Goal: Information Seeking & Learning: Learn about a topic

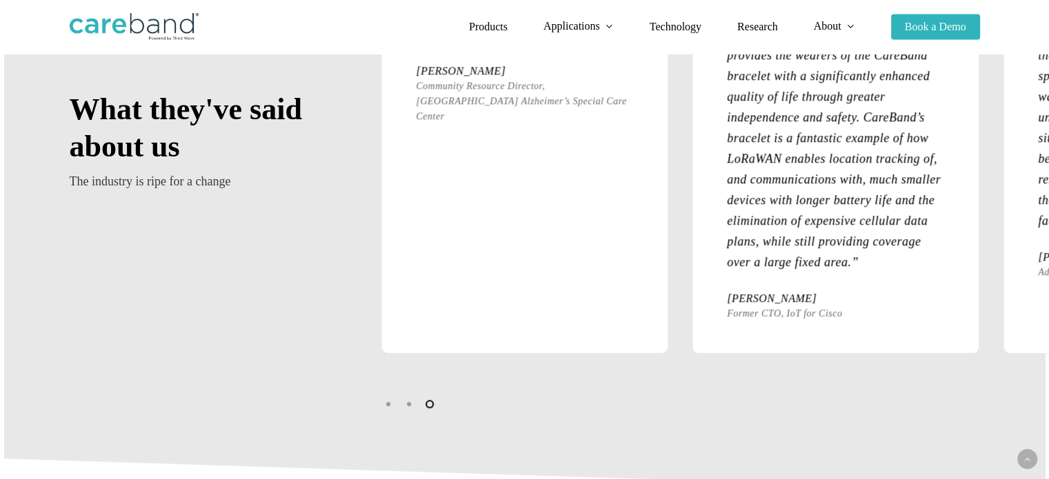
scroll to position [1611, 0]
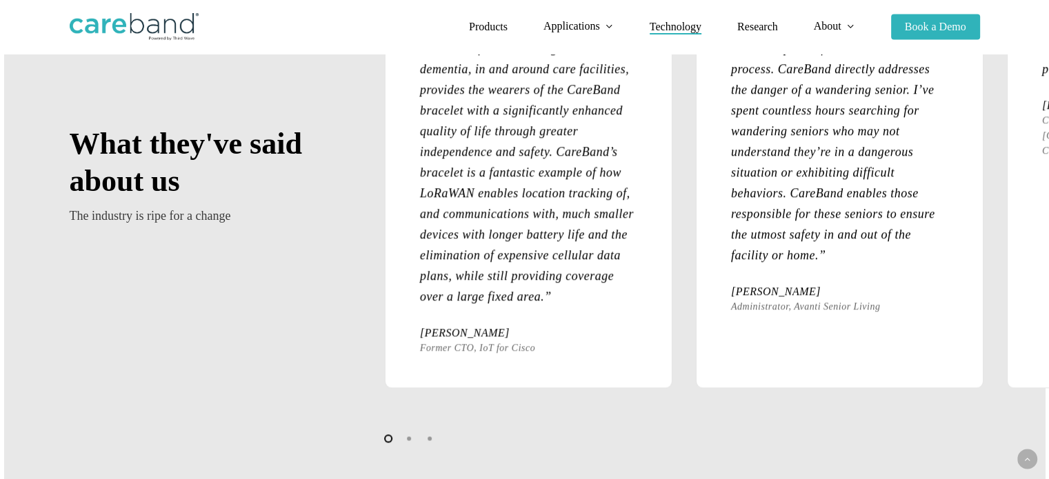
click at [681, 24] on span "Technology" at bounding box center [676, 27] width 52 height 12
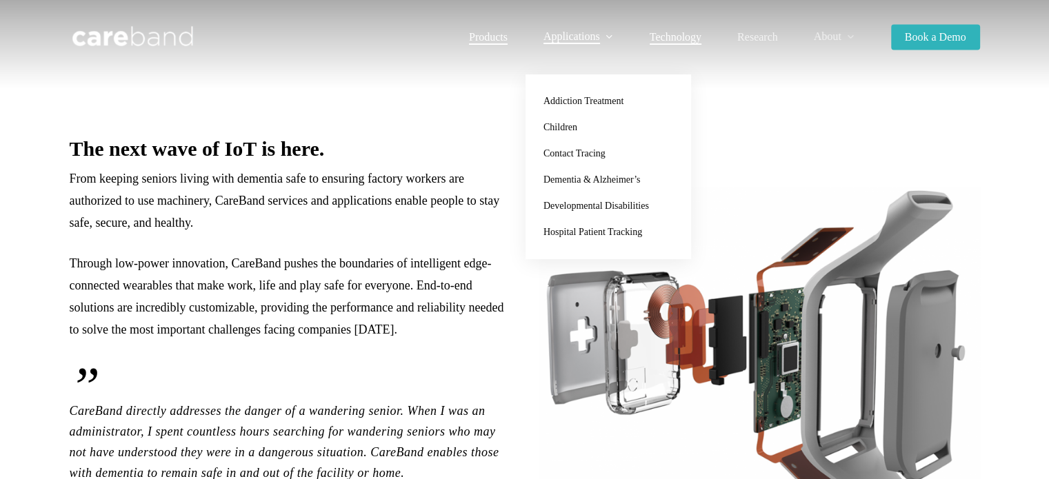
click at [488, 32] on span "Products" at bounding box center [488, 37] width 39 height 12
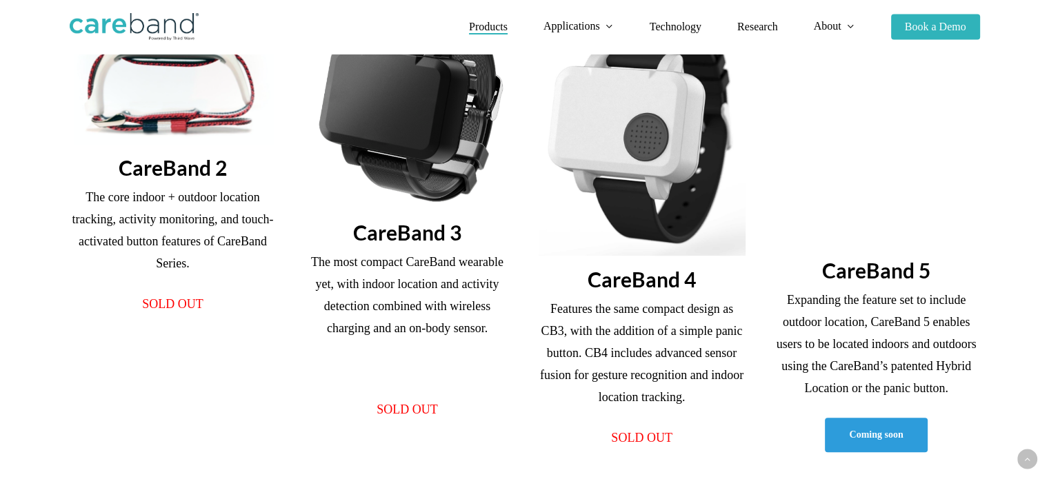
scroll to position [414, 0]
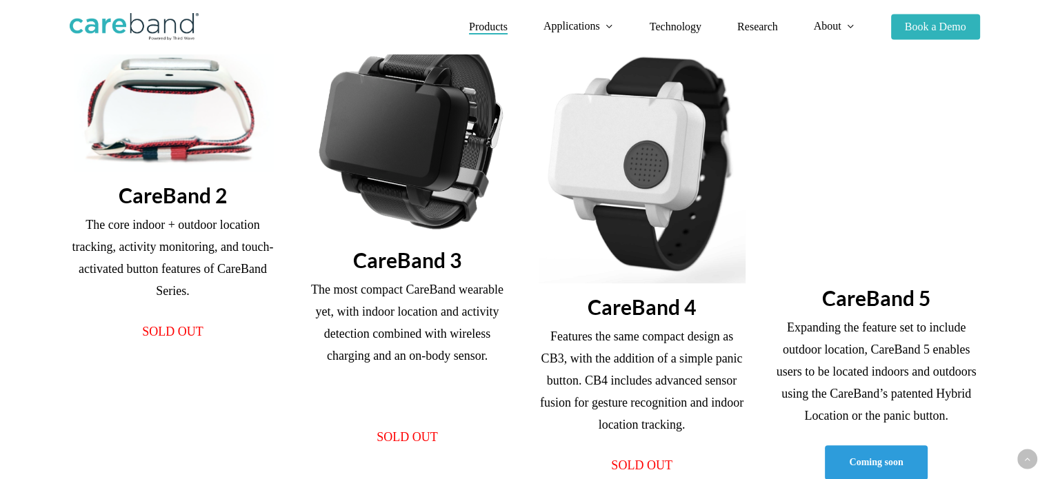
scroll to position [377, 0]
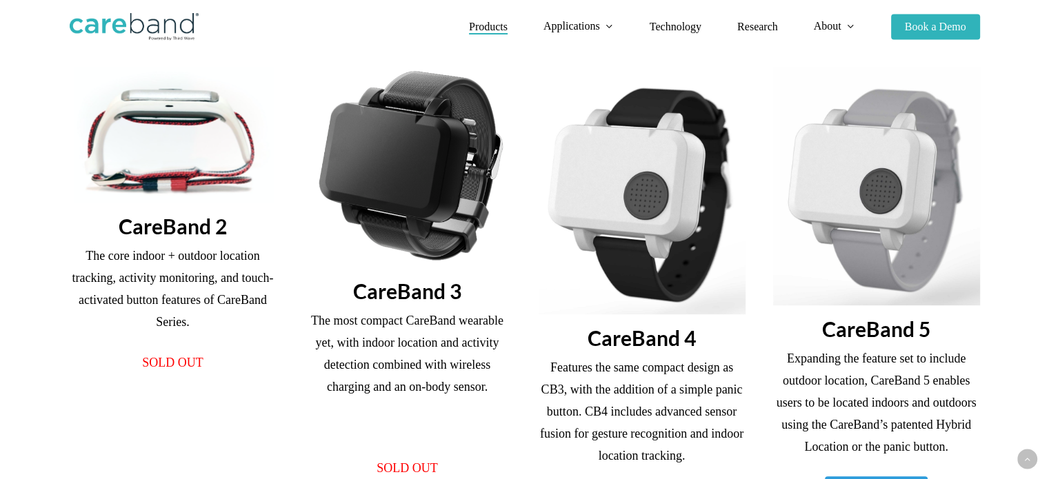
click at [154, 235] on h3 "CareBand 2" at bounding box center [173, 226] width 207 height 26
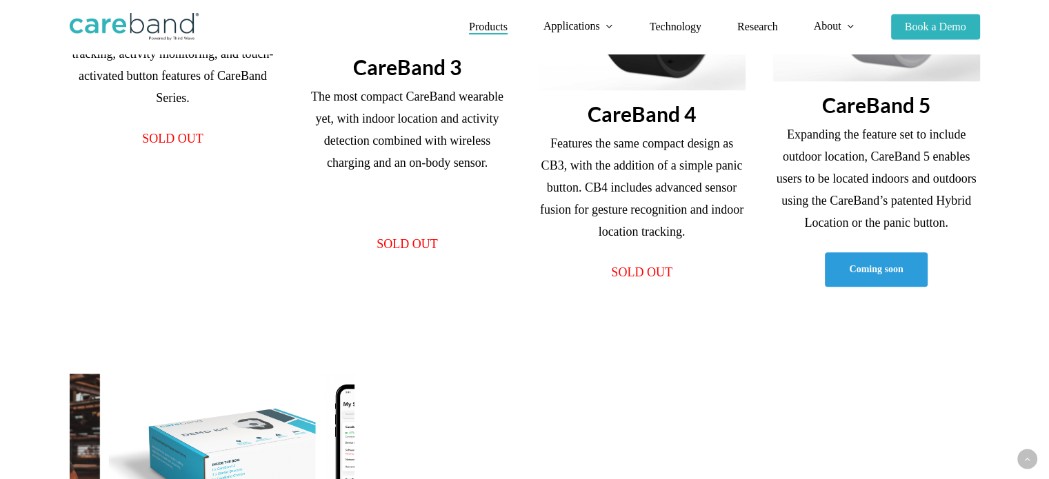
scroll to position [653, 0]
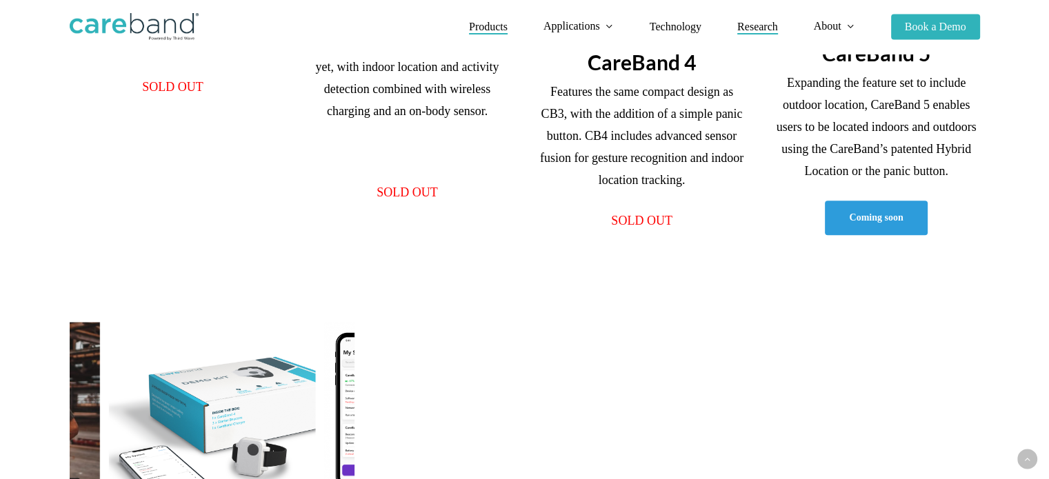
click at [761, 30] on span "Research" at bounding box center [757, 27] width 41 height 12
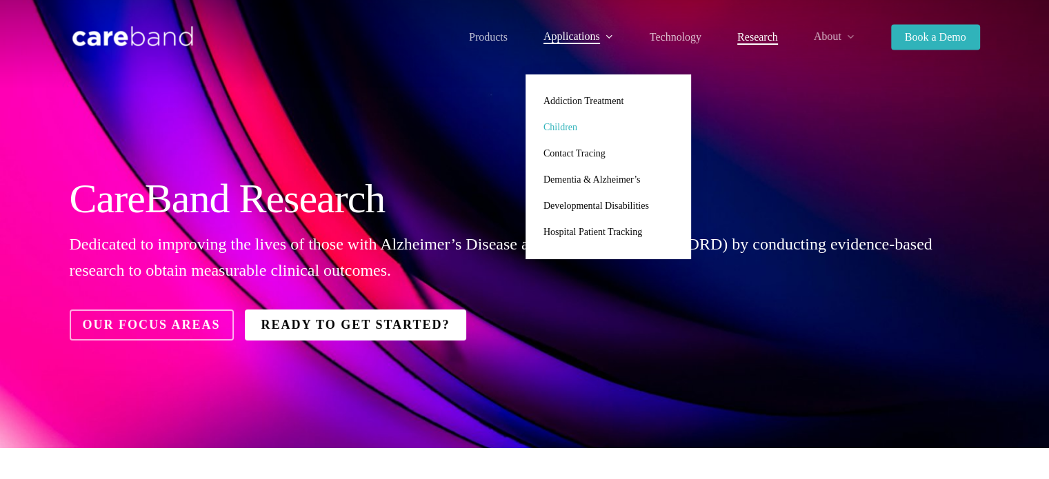
click at [574, 126] on span "Children" at bounding box center [560, 127] width 34 height 10
